Goal: Information Seeking & Learning: Find specific fact

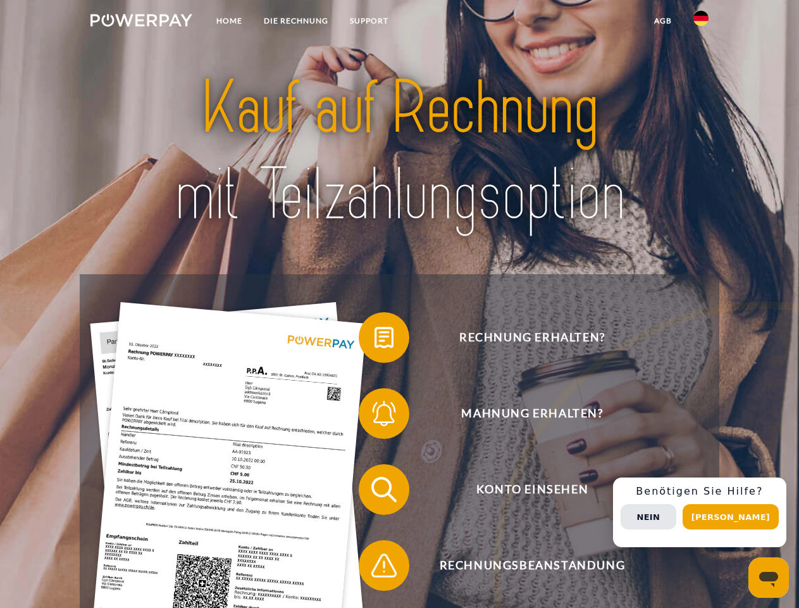
click at [141, 22] on img at bounding box center [141, 20] width 102 height 13
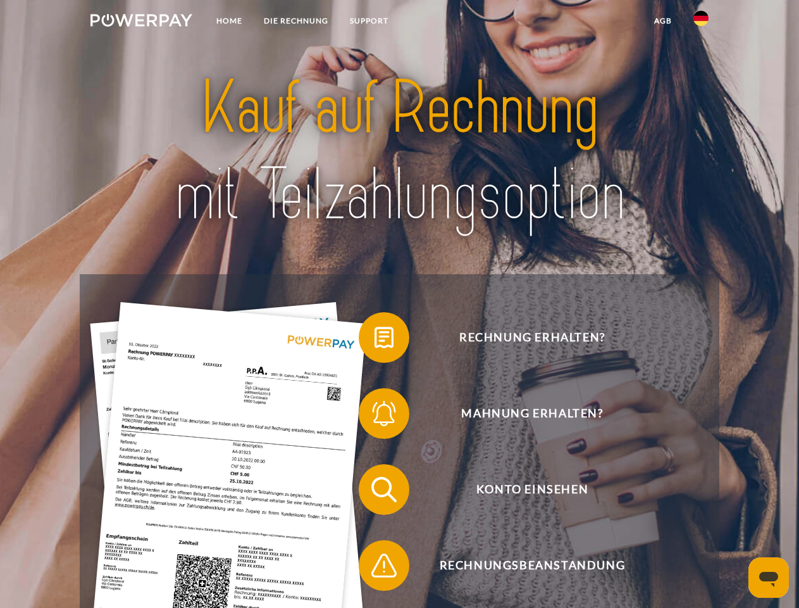
click at [701, 22] on img at bounding box center [701, 18] width 15 height 15
click at [663, 21] on link "agb" at bounding box center [663, 20] width 39 height 23
click at [375, 340] on span at bounding box center [365, 337] width 63 height 63
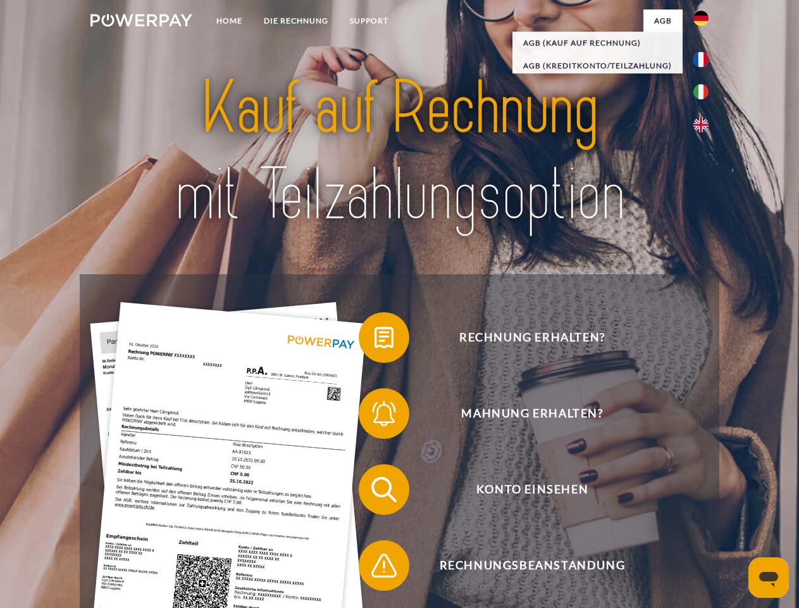
click at [375, 416] on span at bounding box center [365, 413] width 63 height 63
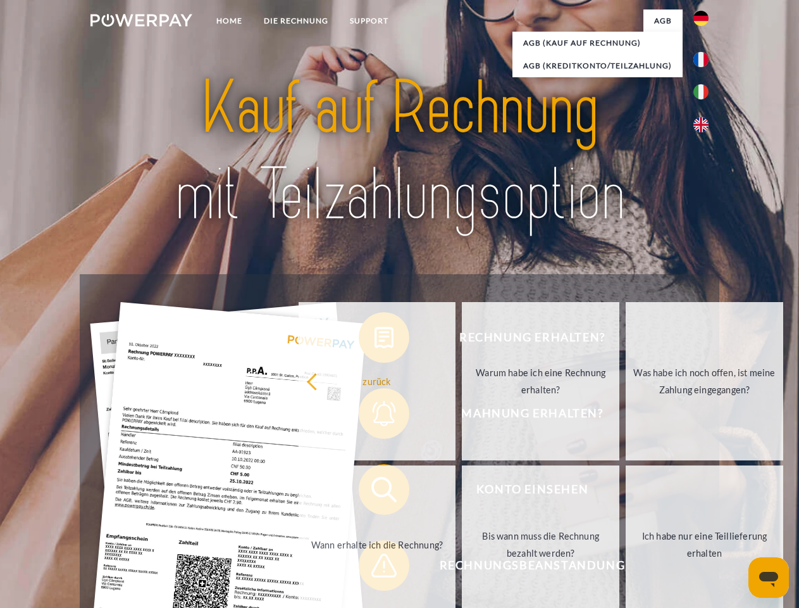
click at [462, 492] on link "Bis wann muss die Rechnung bezahlt werden?" at bounding box center [541, 544] width 158 height 158
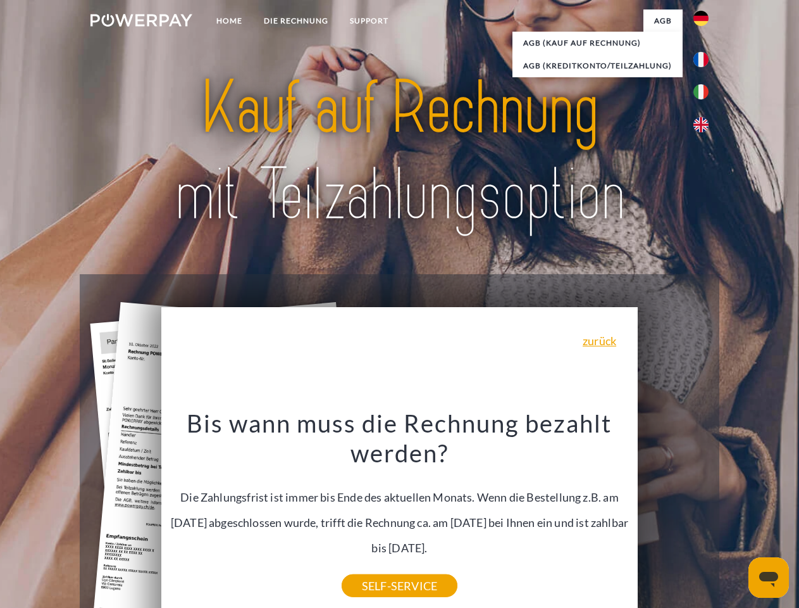
click at [704, 512] on div "Rechnung erhalten? Mahnung erhalten? Konto einsehen" at bounding box center [399, 527] width 639 height 506
click at [673, 515] on span "Konto einsehen" at bounding box center [532, 489] width 310 height 51
click at [735, 516] on header "Home DIE RECHNUNG SUPPORT" at bounding box center [399, 437] width 799 height 874
